Goal: Transaction & Acquisition: Book appointment/travel/reservation

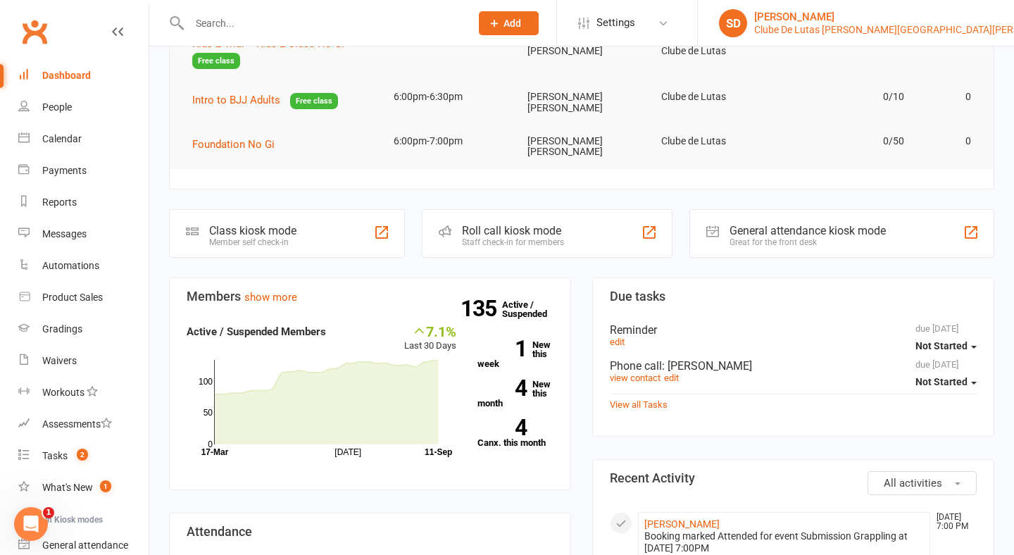
click at [914, 25] on div "Clube De Lutas [PERSON_NAME][GEOGRAPHIC_DATA][PERSON_NAME]" at bounding box center [910, 29] width 313 height 13
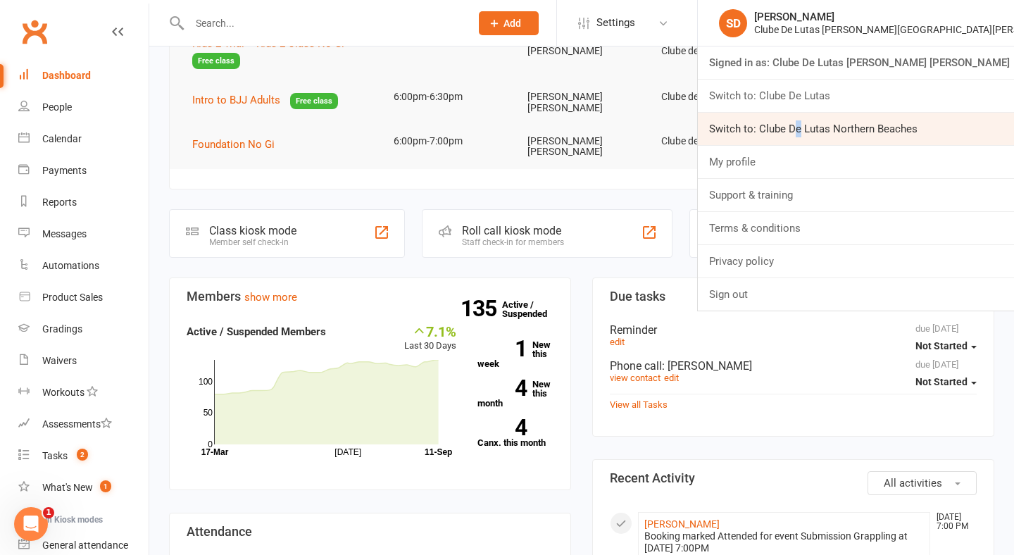
click at [902, 121] on link "Switch to: Clube De Lutas Northern Beaches" at bounding box center [856, 129] width 316 height 32
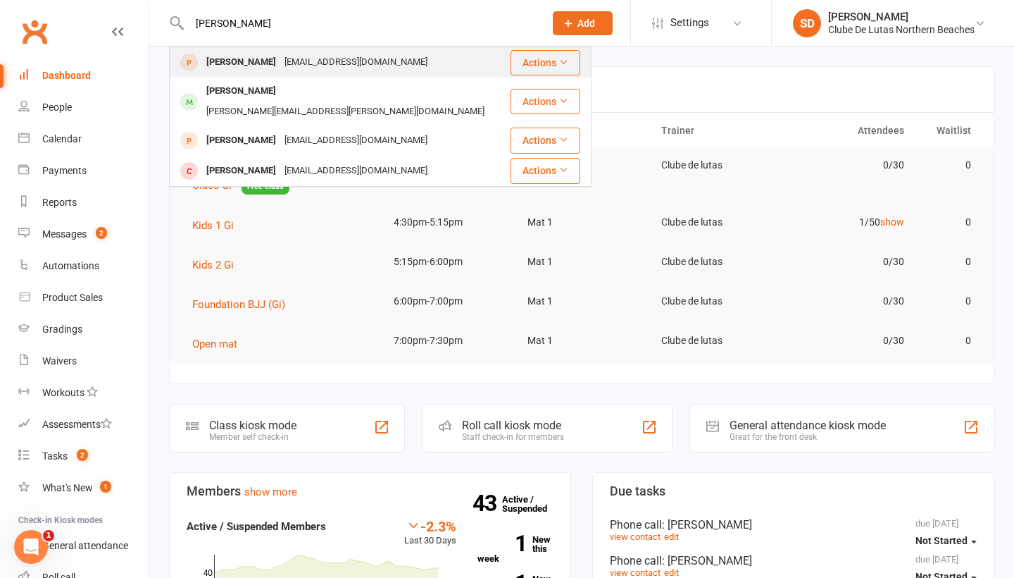
type input "[PERSON_NAME]"
click at [364, 49] on div "[PERSON_NAME] [EMAIL_ADDRESS][DOMAIN_NAME]" at bounding box center [339, 62] width 339 height 29
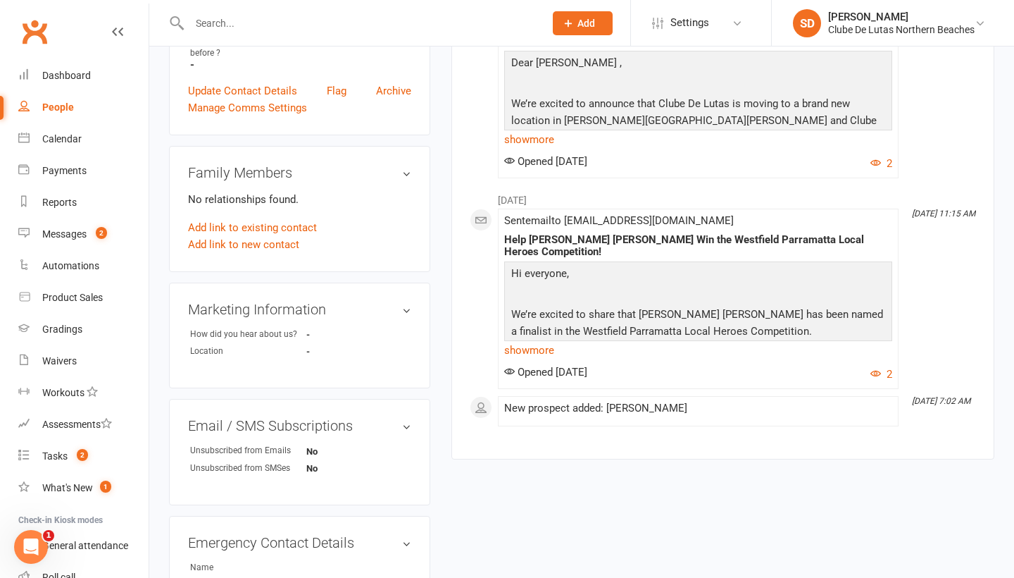
scroll to position [260, 0]
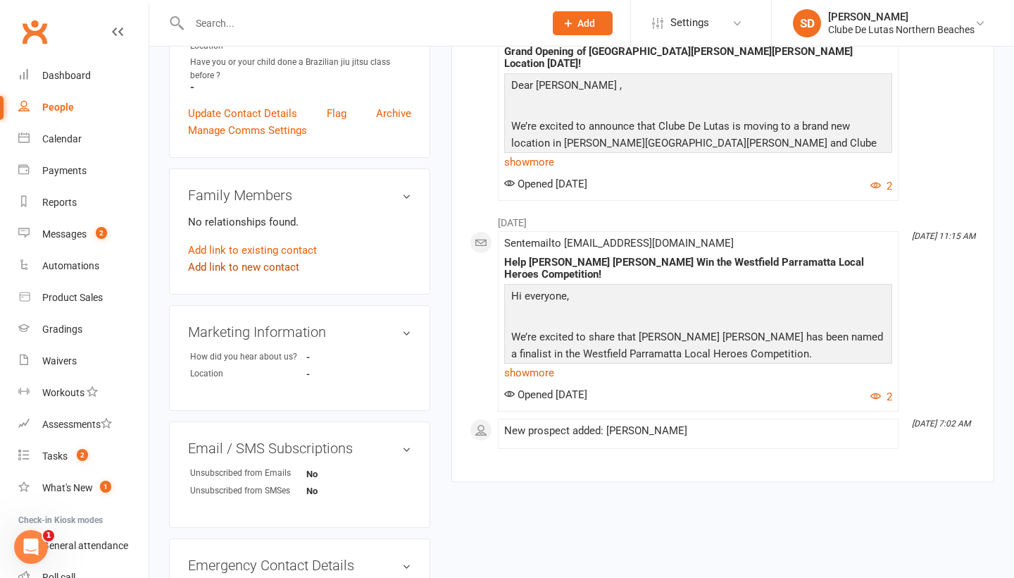
click at [270, 269] on link "Add link to new contact" at bounding box center [243, 267] width 111 height 17
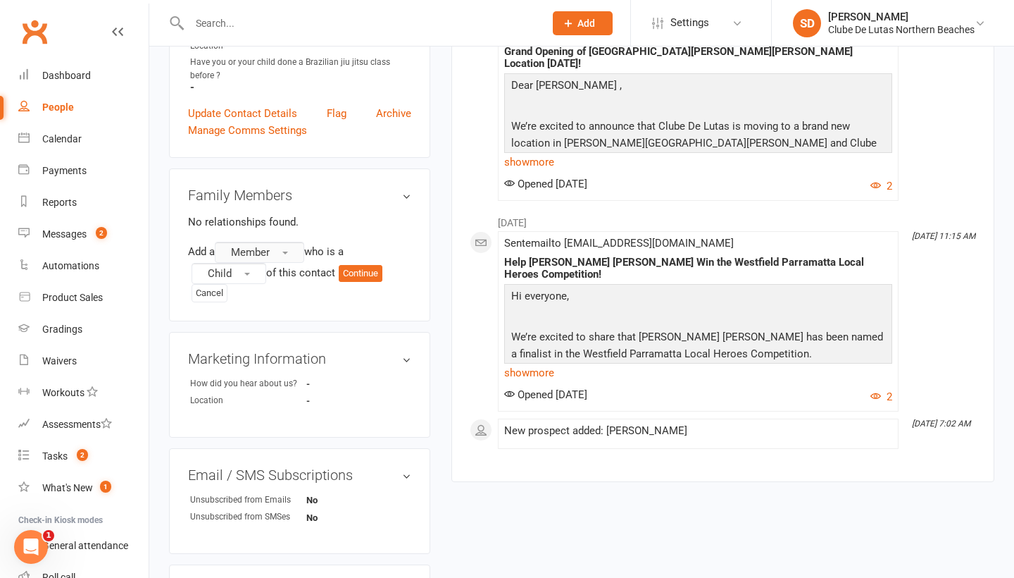
click at [293, 254] on button "Member" at bounding box center [259, 252] width 89 height 21
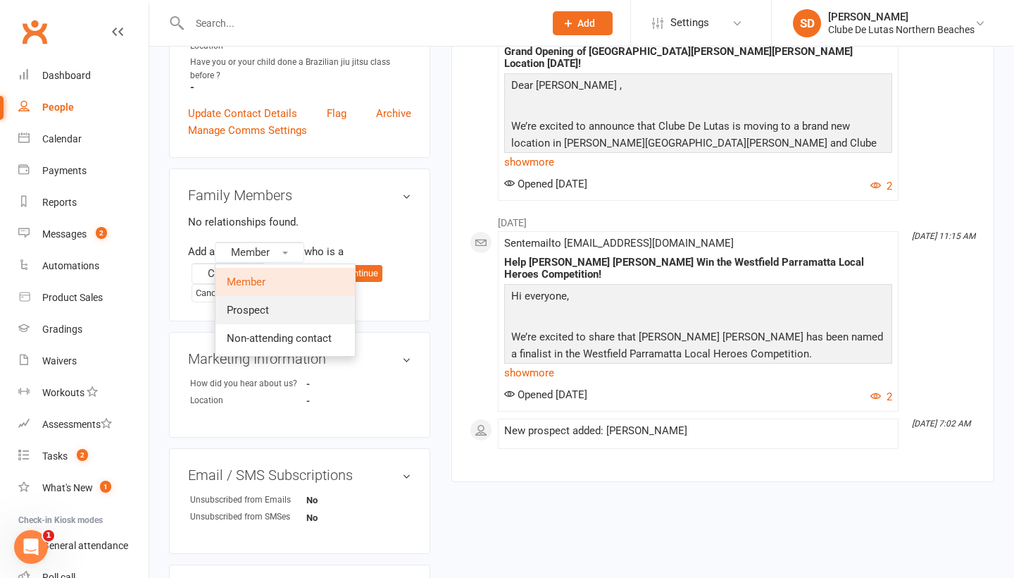
click at [286, 305] on link "Prospect" at bounding box center [285, 310] width 139 height 28
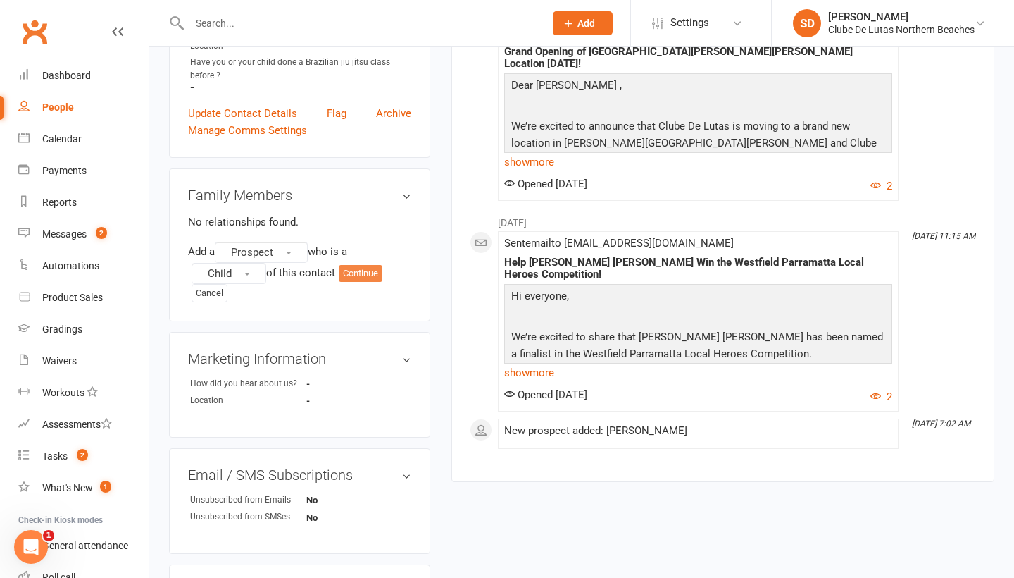
click at [375, 276] on button "Continue" at bounding box center [361, 273] width 44 height 17
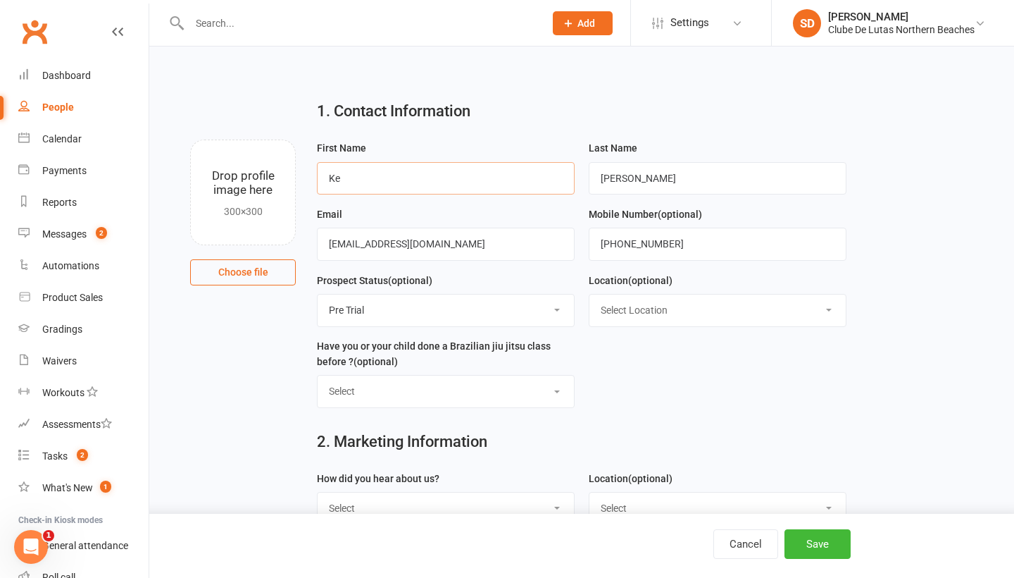
type input "K"
type input "Cian"
click at [828, 536] on button "Save" at bounding box center [818, 544] width 66 height 30
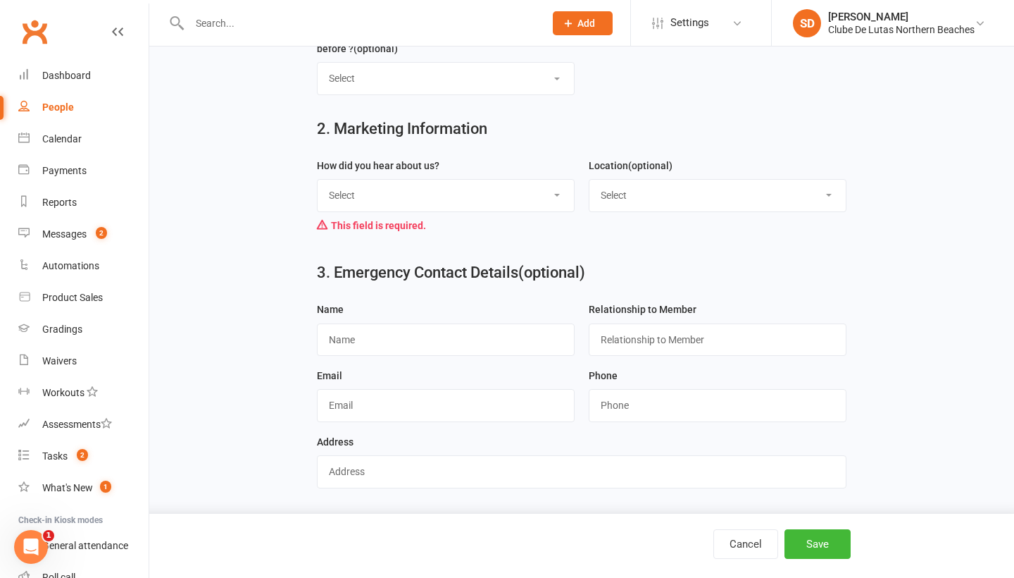
scroll to position [321, 0]
select select "Through A Friend"
click at [825, 549] on button "Save" at bounding box center [818, 544] width 66 height 30
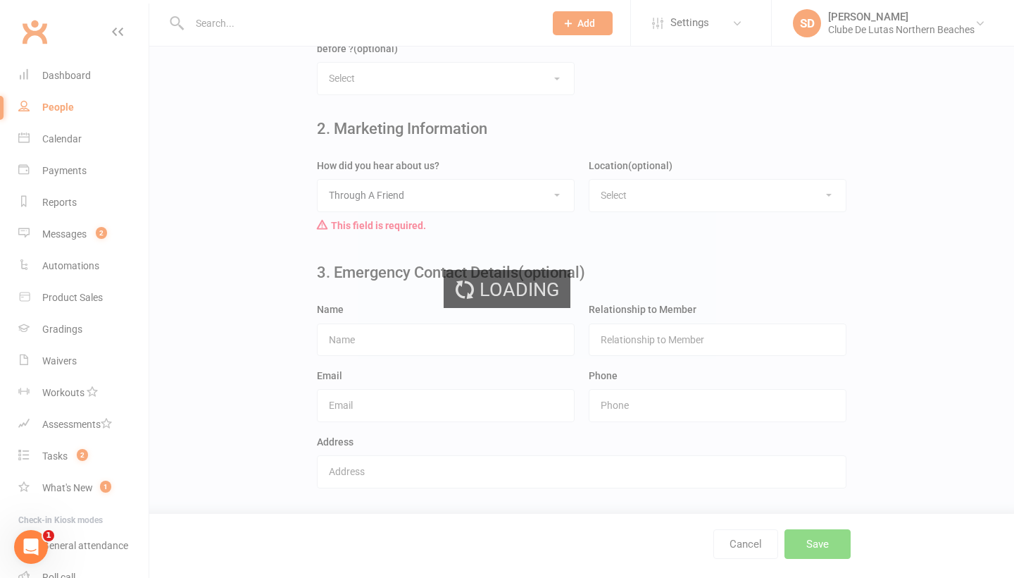
scroll to position [0, 0]
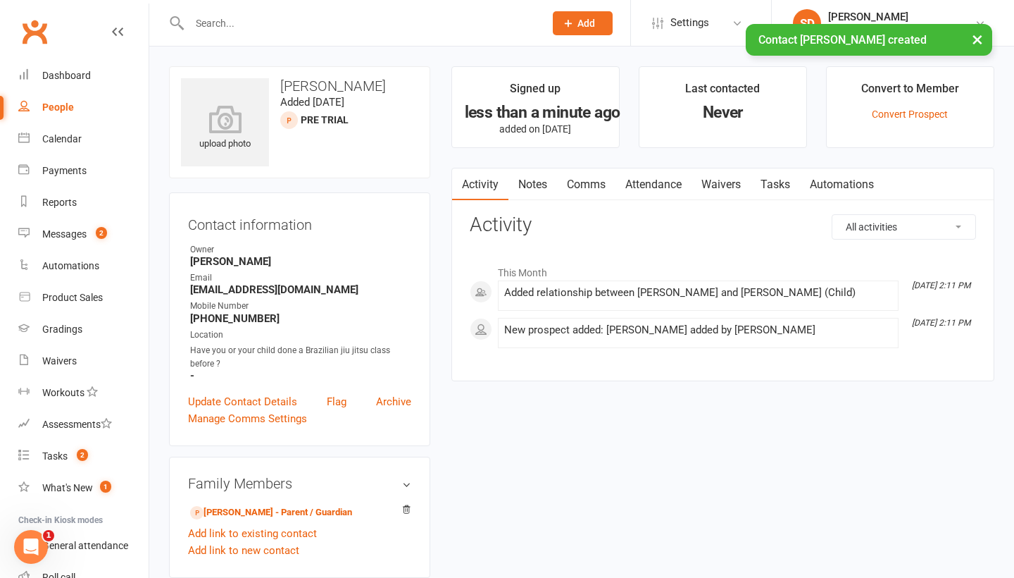
click at [666, 180] on link "Attendance" at bounding box center [654, 184] width 76 height 32
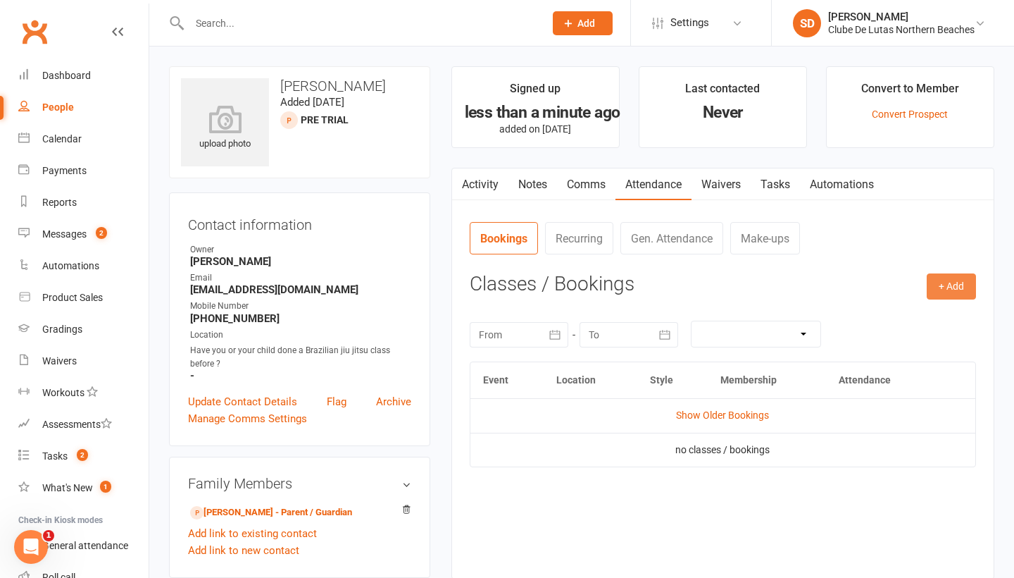
click at [954, 286] on button "+ Add" at bounding box center [951, 285] width 49 height 25
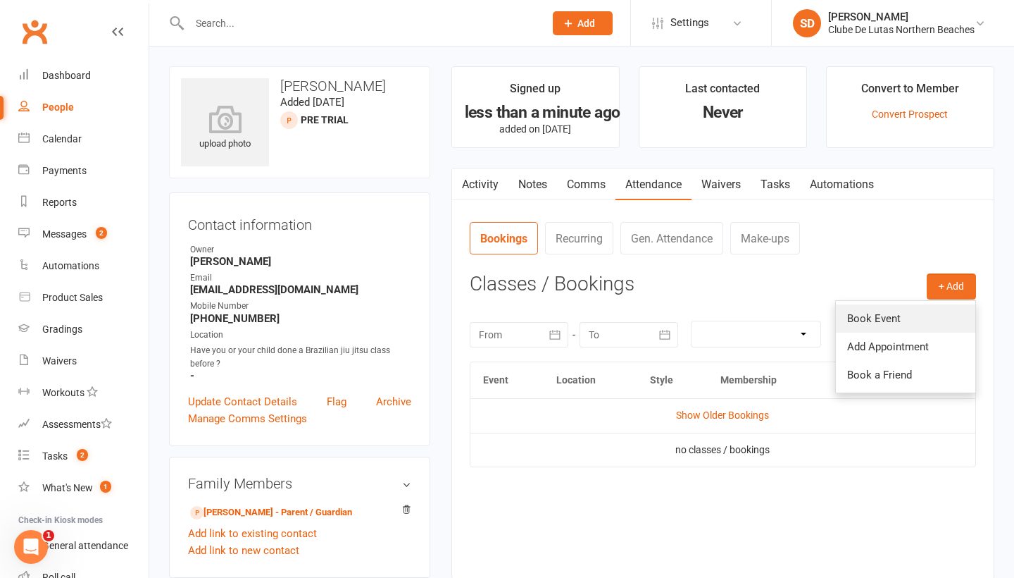
click at [930, 305] on link "Book Event" at bounding box center [905, 318] width 139 height 28
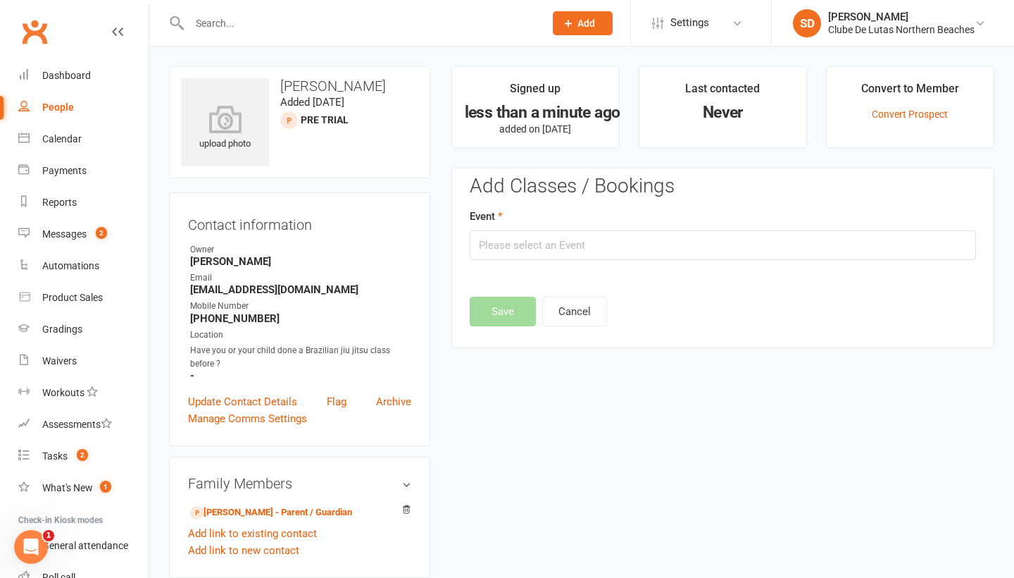
scroll to position [97, 0]
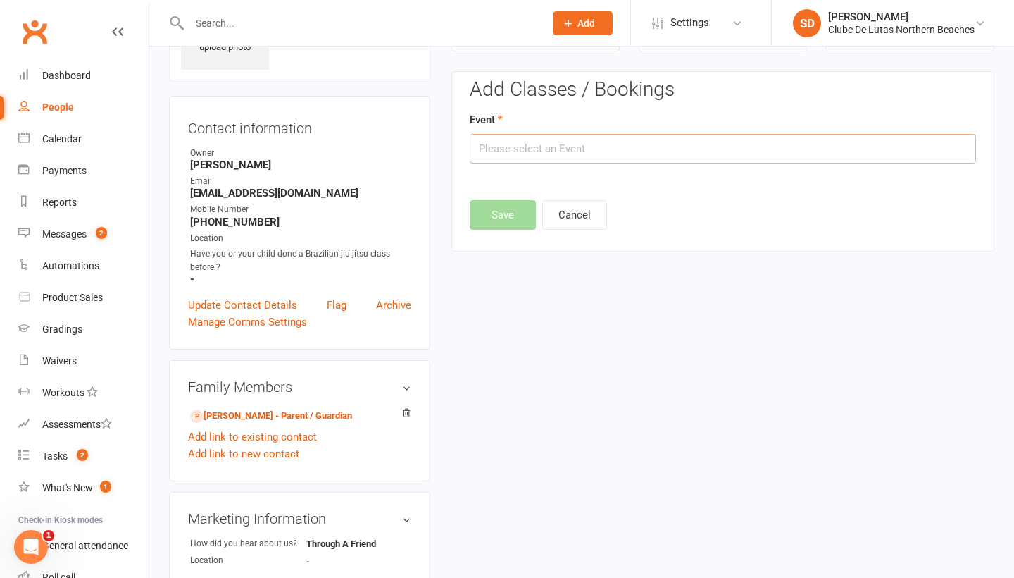
click at [780, 139] on input "text" at bounding box center [723, 149] width 506 height 30
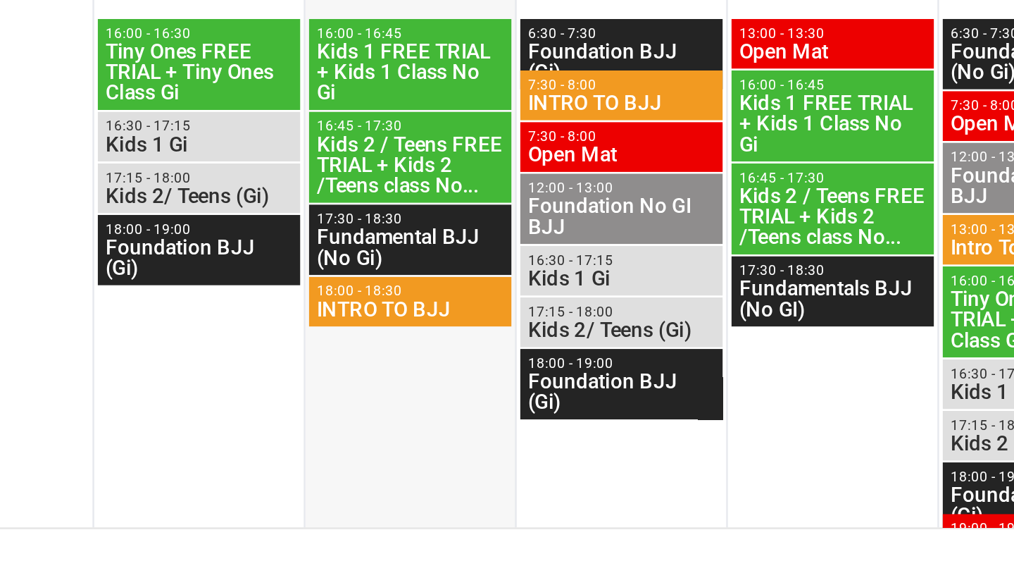
scroll to position [501, 0]
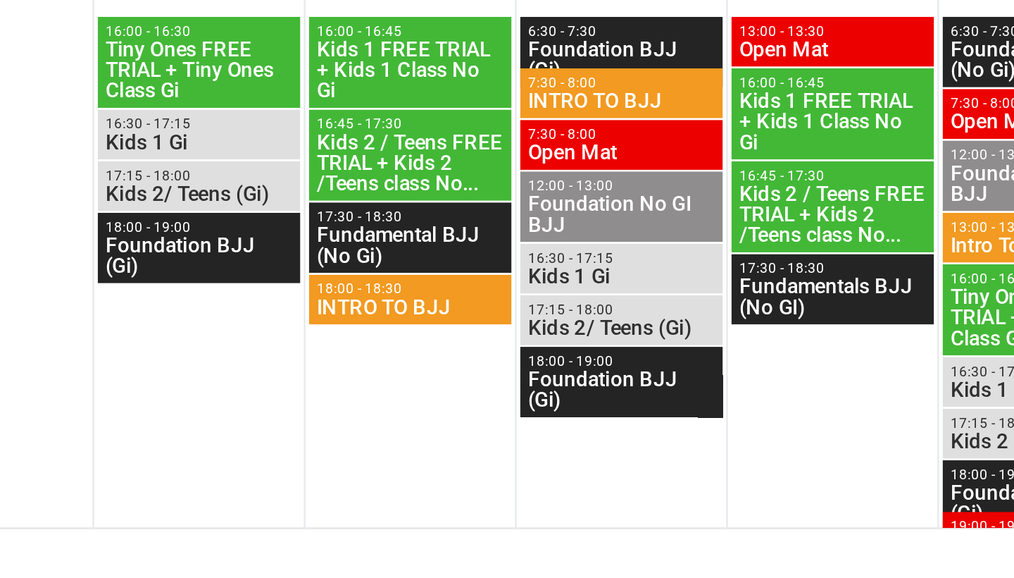
click at [381, 293] on span "18:00 - 18:30" at bounding box center [419, 296] width 77 height 6
type input "INTRO TO BJJ - [DATE] 6:00:00 PM"
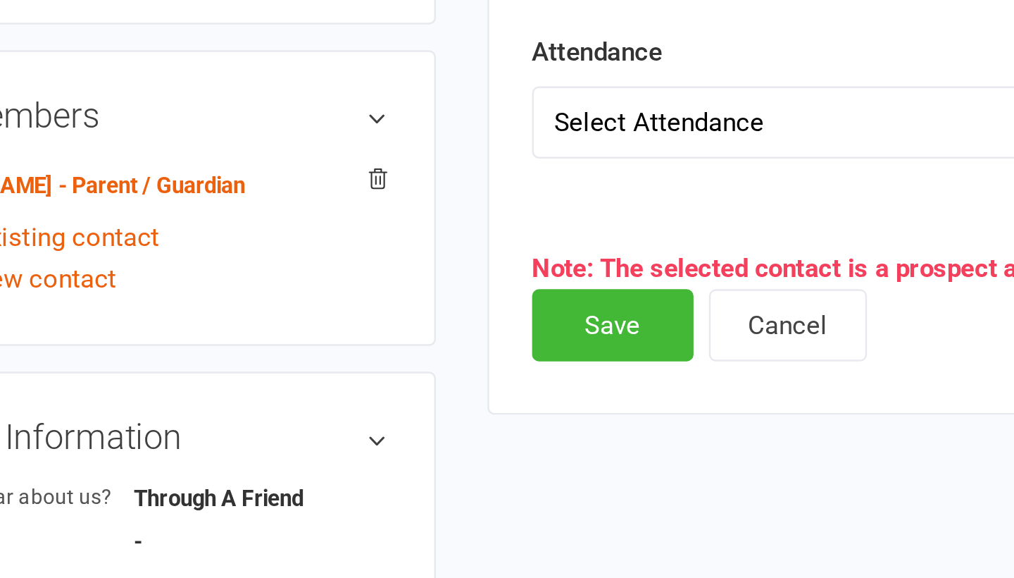
scroll to position [165, 0]
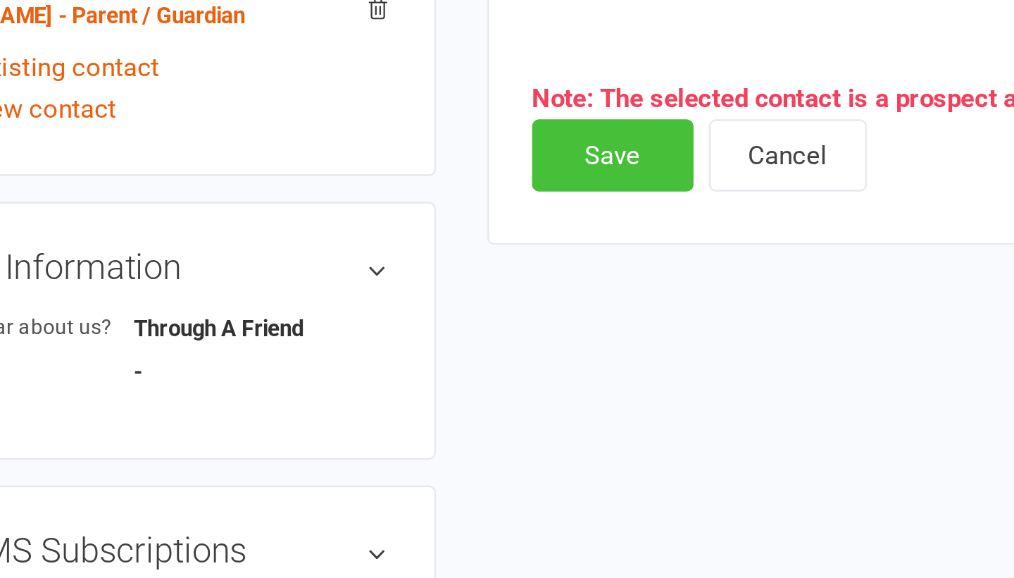
click at [470, 390] on button "Save" at bounding box center [503, 405] width 66 height 30
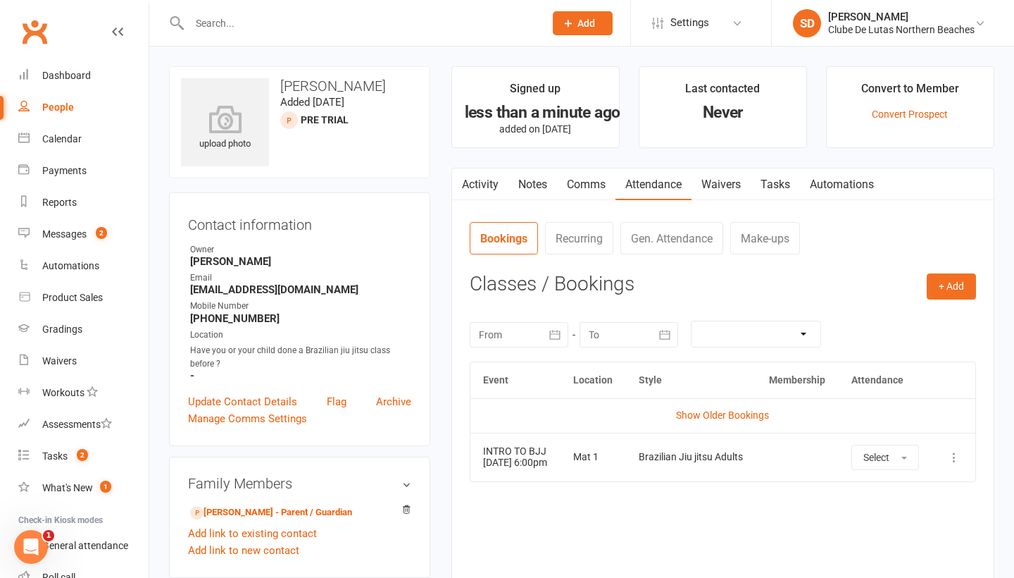
scroll to position [0, 0]
